Goal: Transaction & Acquisition: Purchase product/service

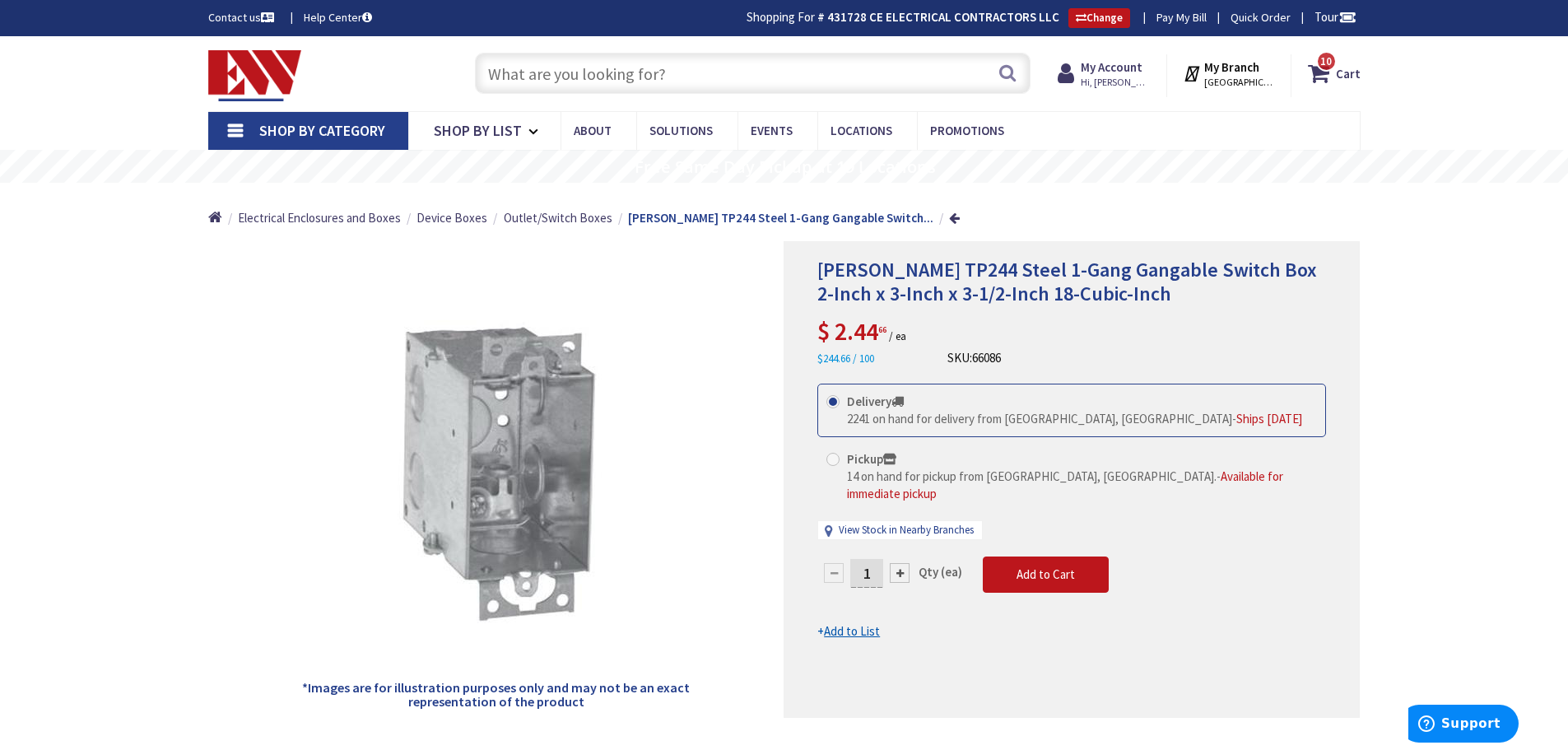
drag, startPoint x: 541, startPoint y: 79, endPoint x: 563, endPoint y: 78, distance: 22.0
click at [543, 79] on input "text" at bounding box center [752, 73] width 555 height 41
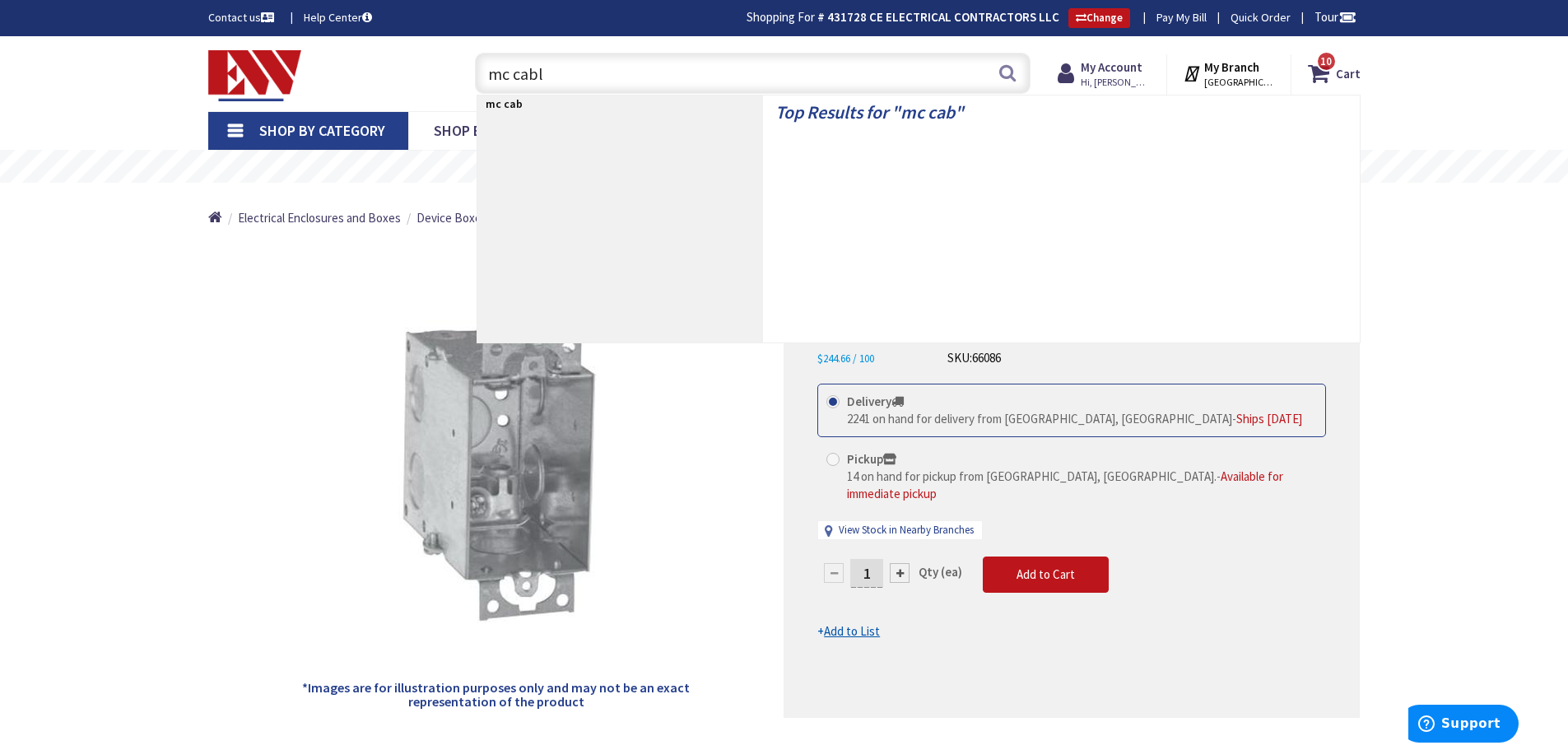
type input "mc cable"
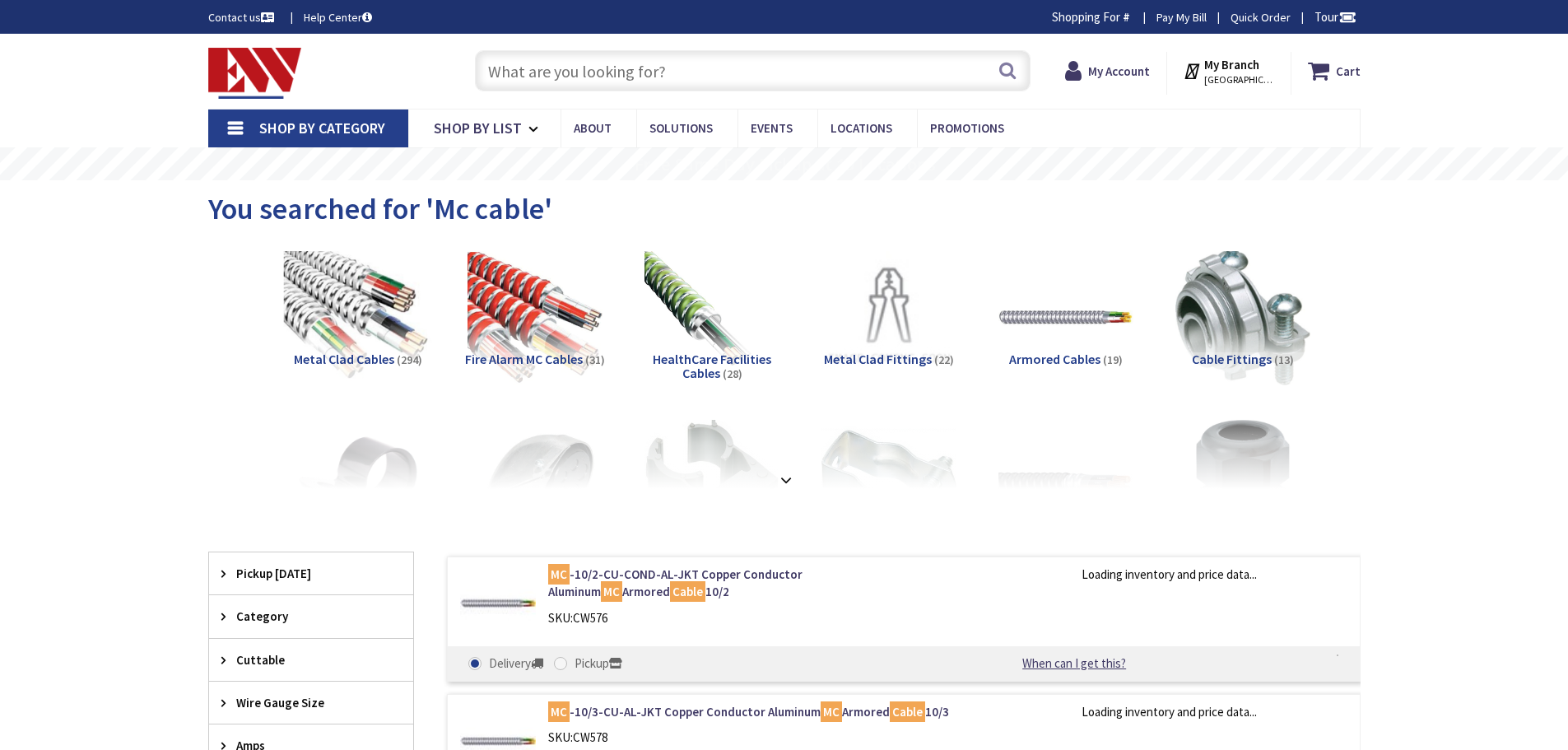
click at [366, 242] on img at bounding box center [358, 317] width 149 height 149
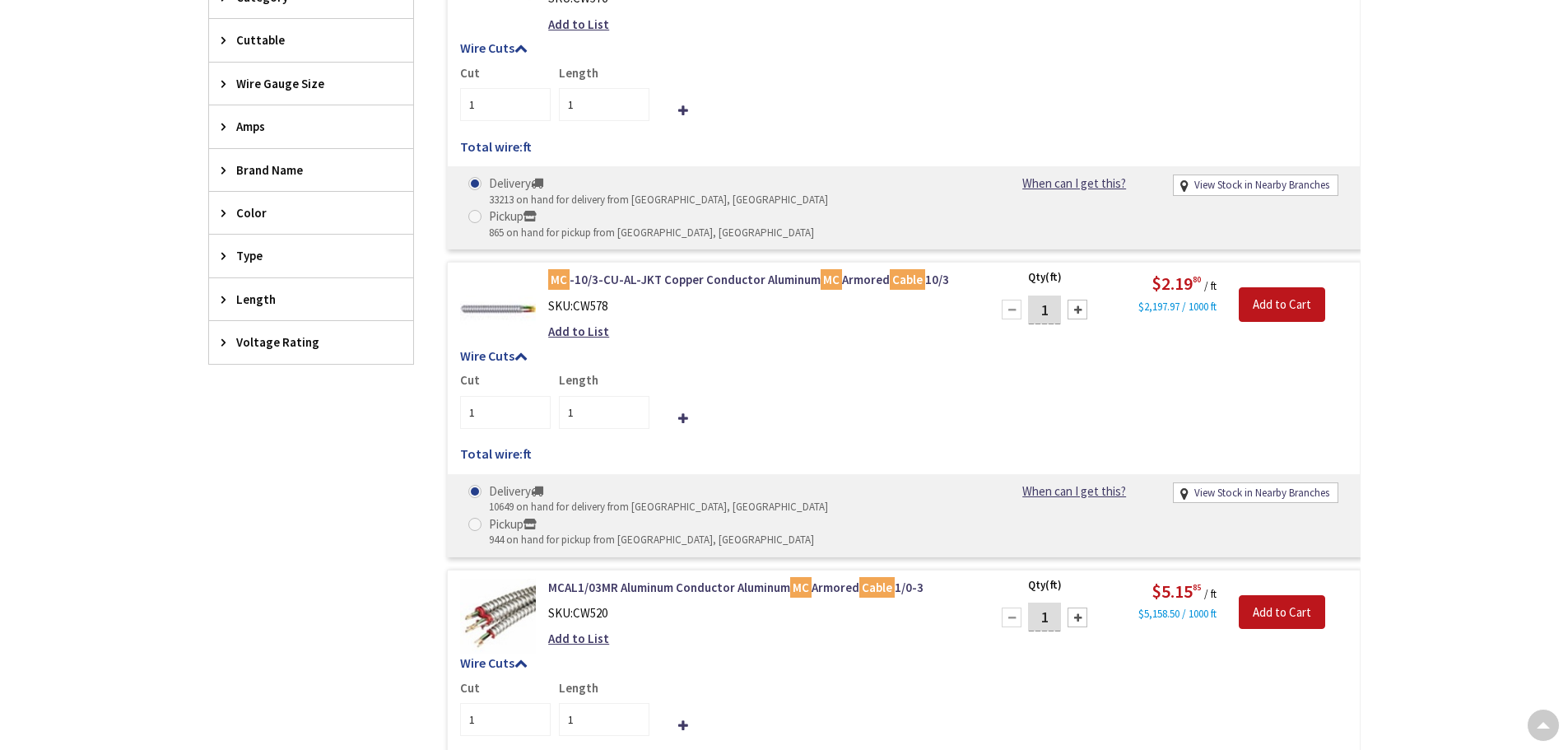
type input "[GEOGRAPHIC_DATA], [GEOGRAPHIC_DATA]"
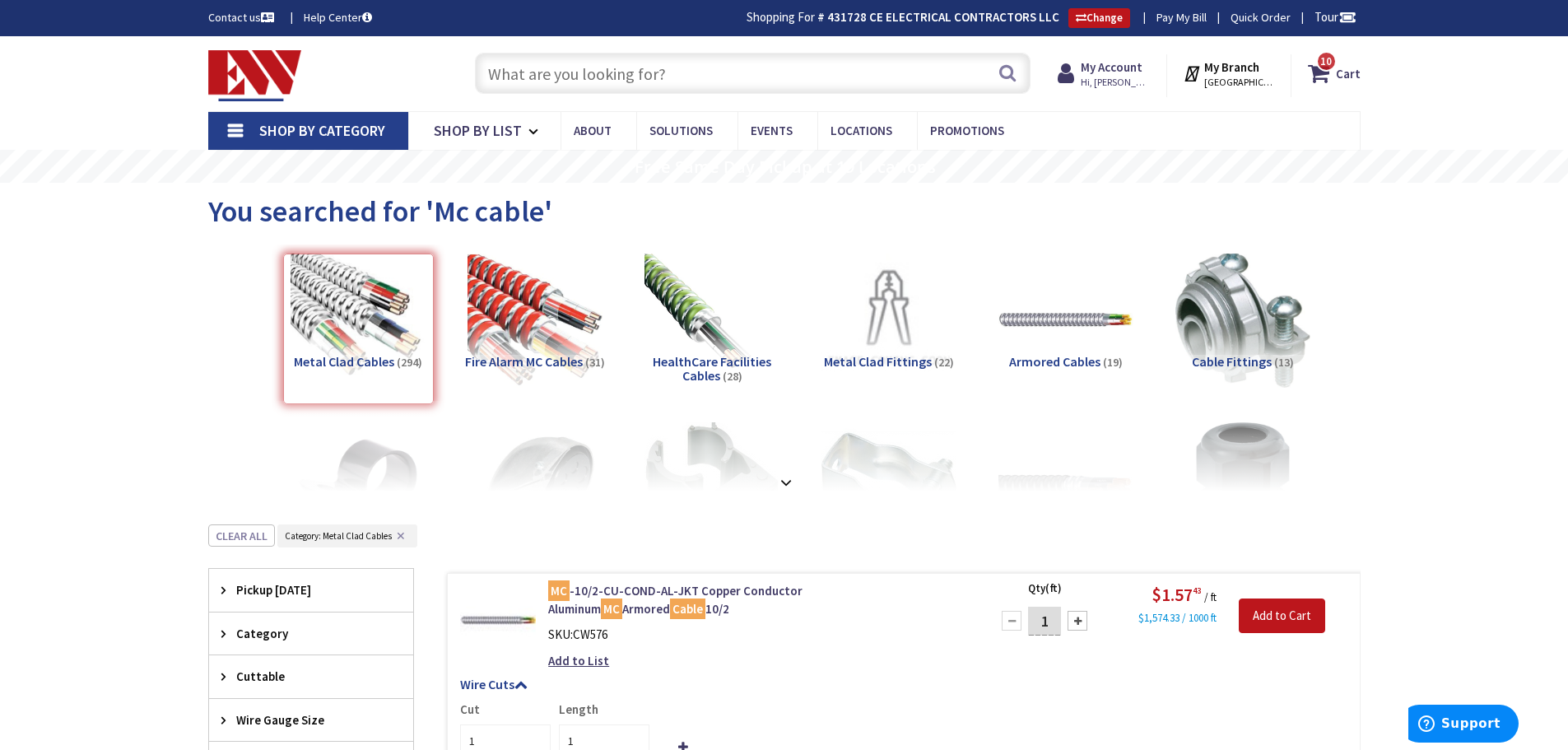
click at [542, 84] on input "text" at bounding box center [752, 73] width 555 height 41
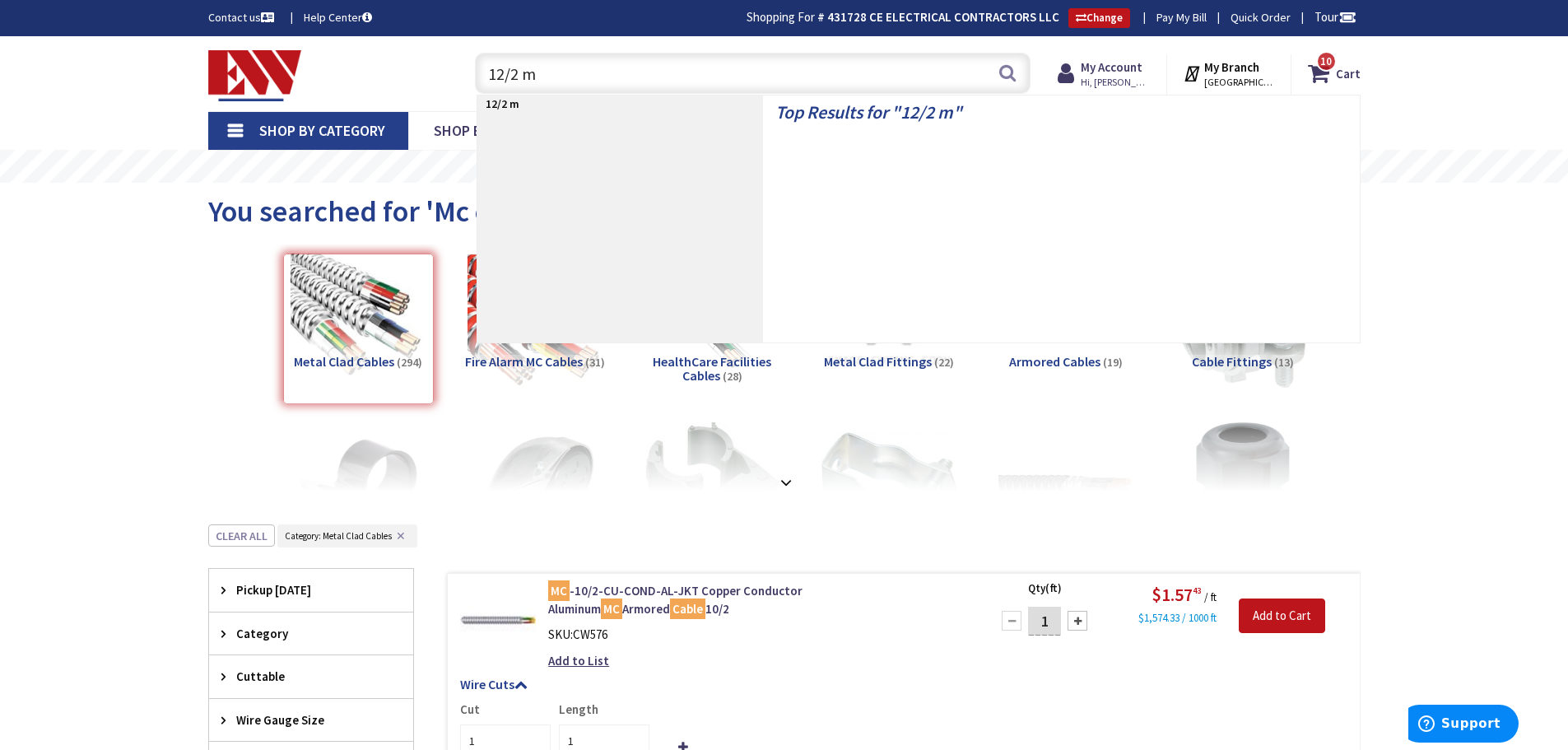
type input "12/2 mc"
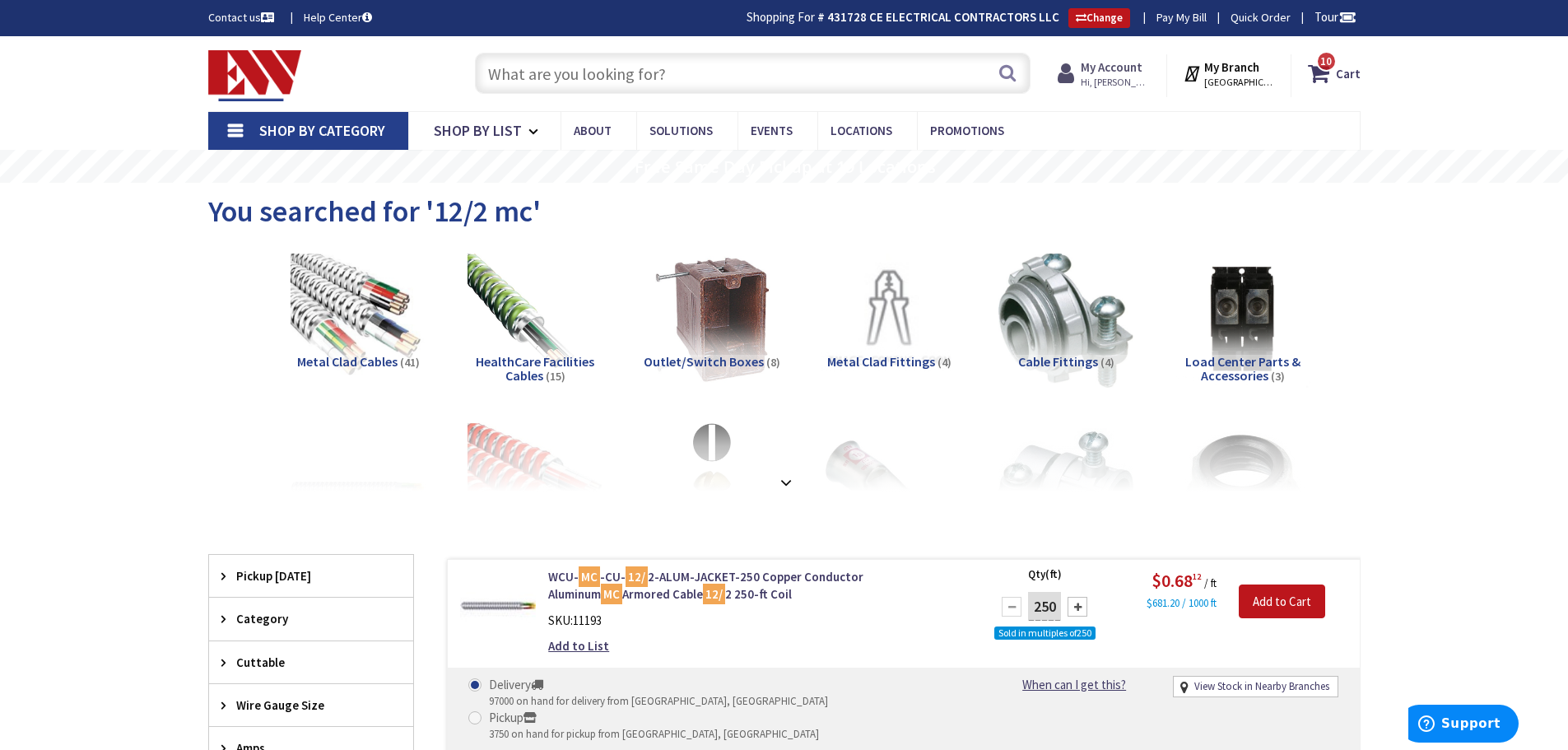
drag, startPoint x: 1123, startPoint y: 70, endPoint x: 1115, endPoint y: 75, distance: 9.4
click at [1121, 71] on strong "My Account" at bounding box center [1112, 68] width 62 height 16
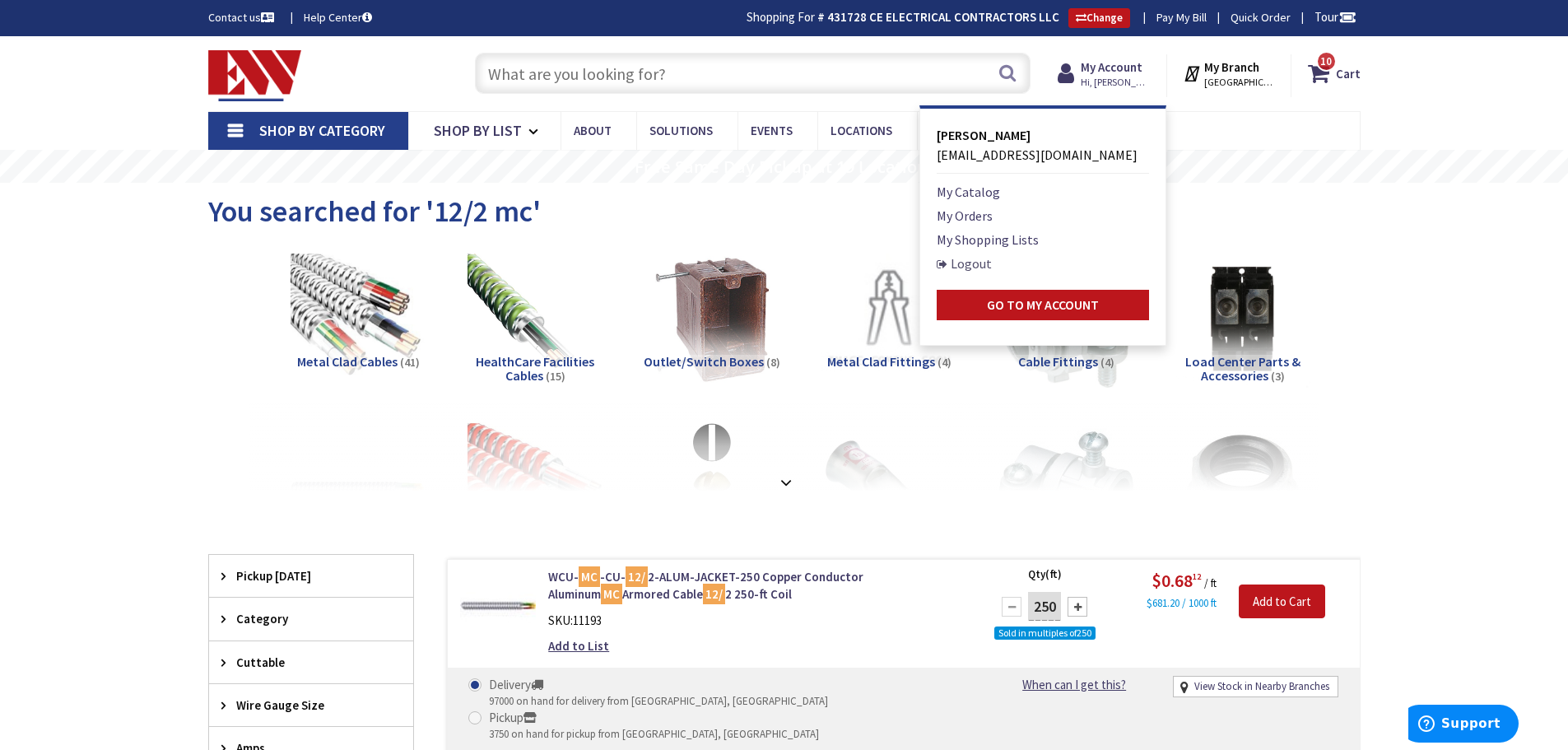
click at [986, 264] on link "Logout" at bounding box center [964, 263] width 55 height 20
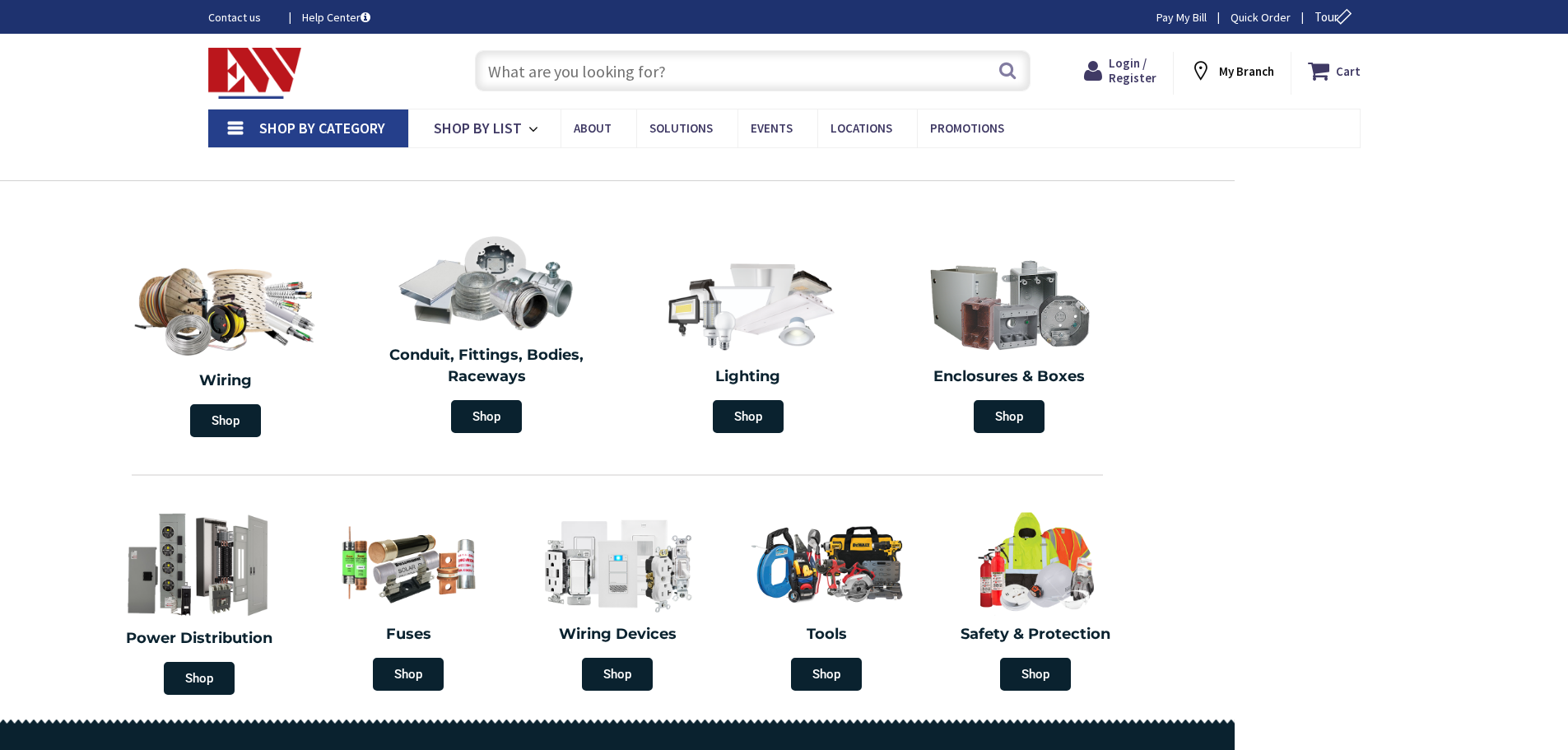
click at [566, 67] on input "text" at bounding box center [752, 71] width 555 height 41
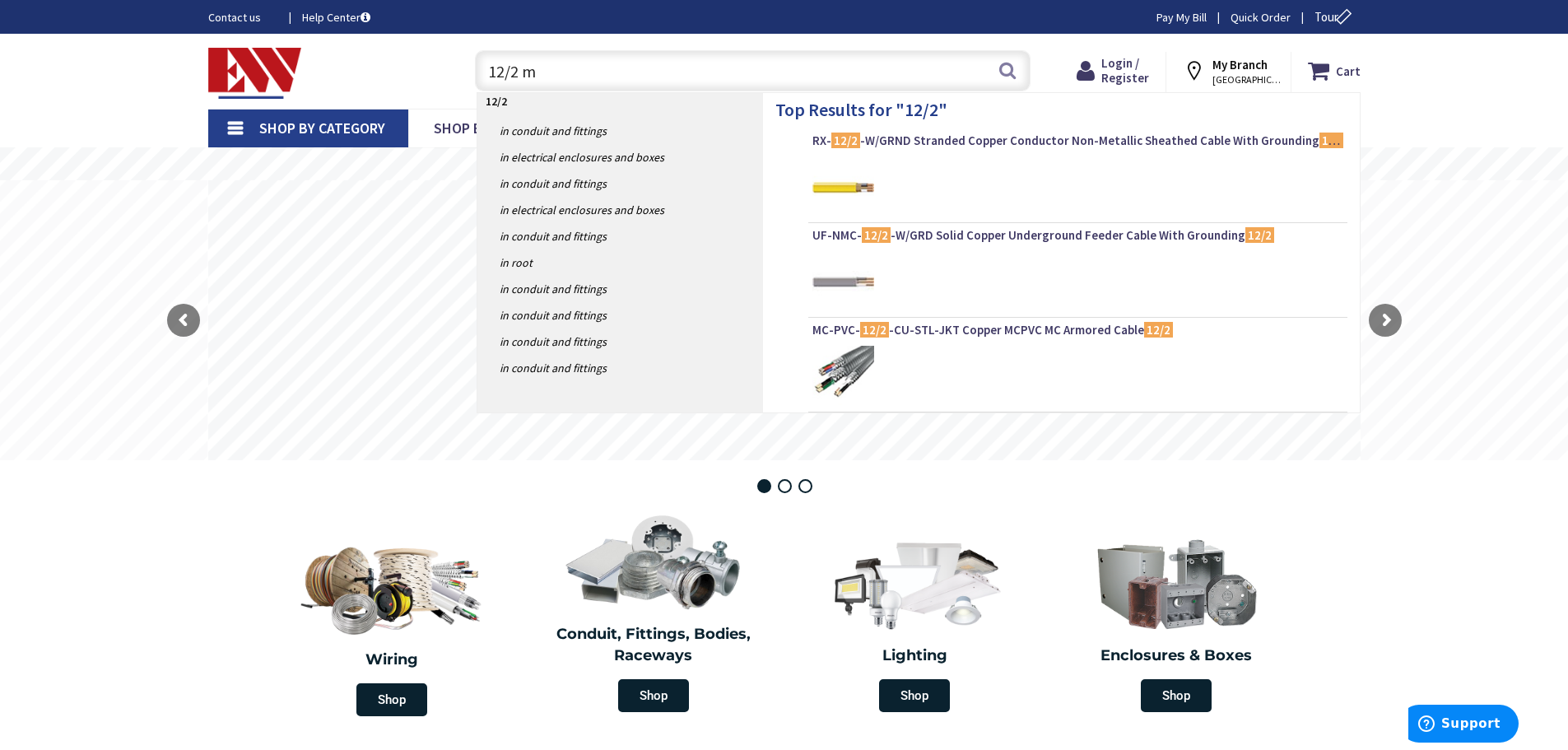
type input "12/2 mc"
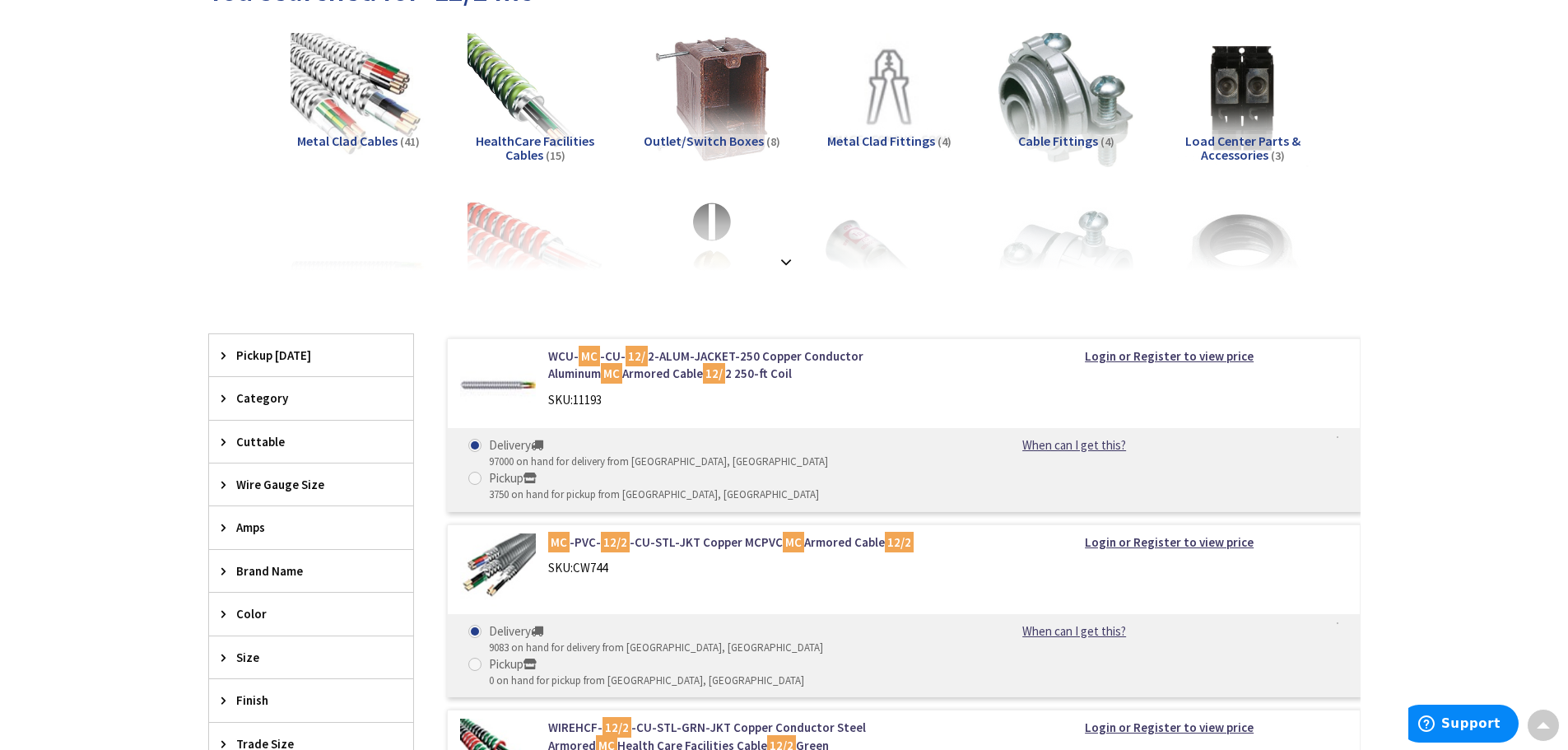
scroll to position [246, 0]
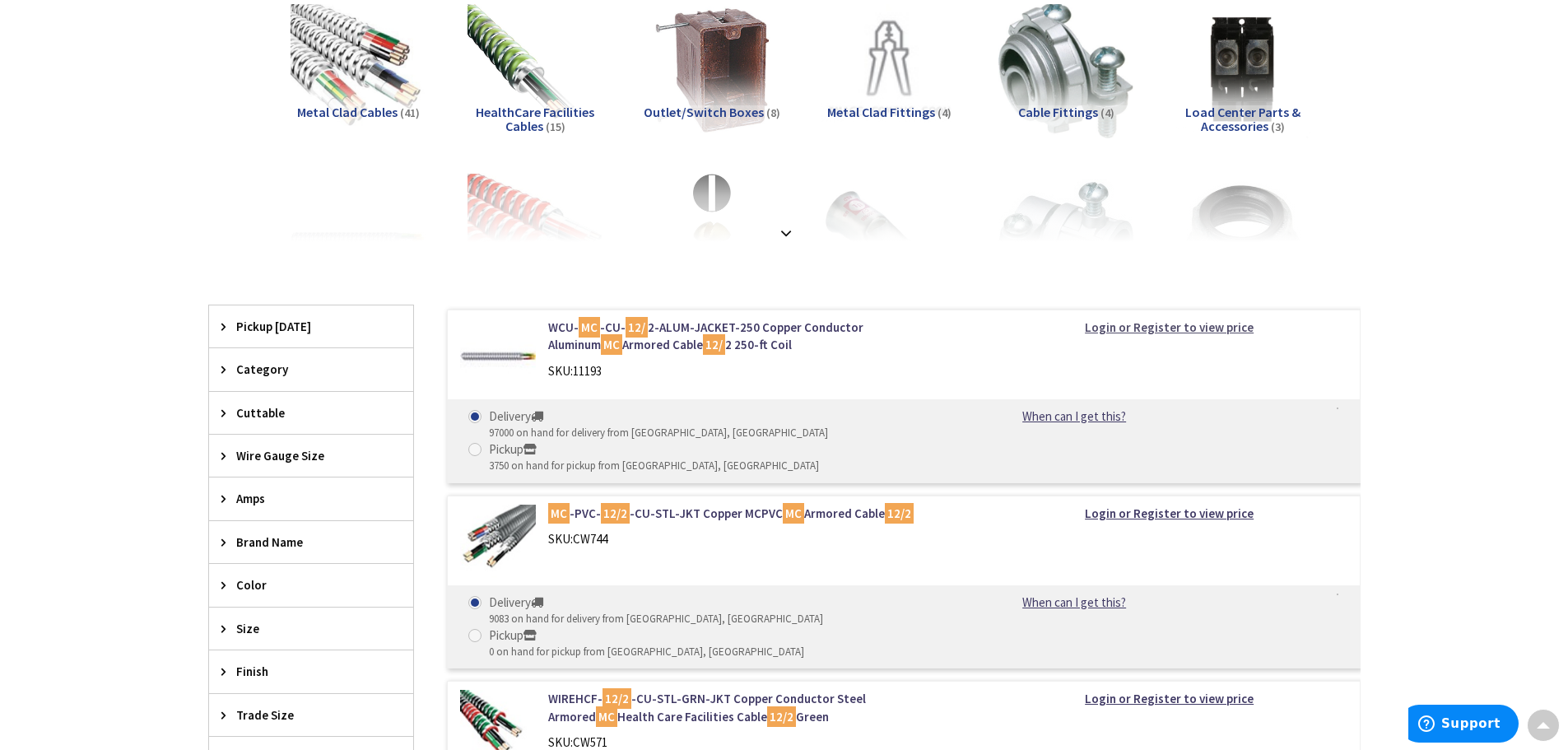
click at [1168, 324] on strong "Login or Register to view price" at bounding box center [1170, 327] width 169 height 16
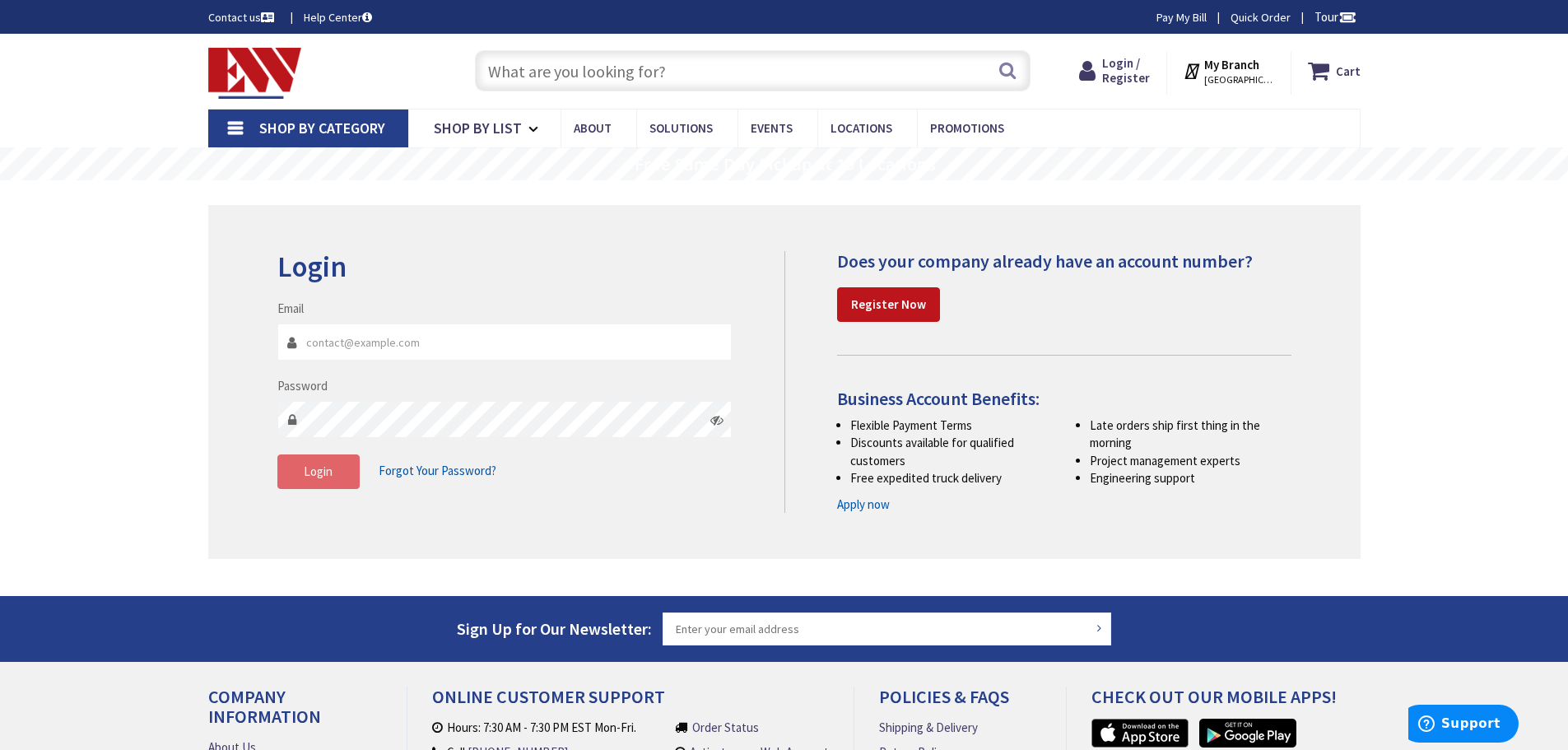
type input "[EMAIL_ADDRESS][DOMAIN_NAME]"
click at [318, 477] on span "Login" at bounding box center [318, 471] width 29 height 16
